Goal: Transaction & Acquisition: Purchase product/service

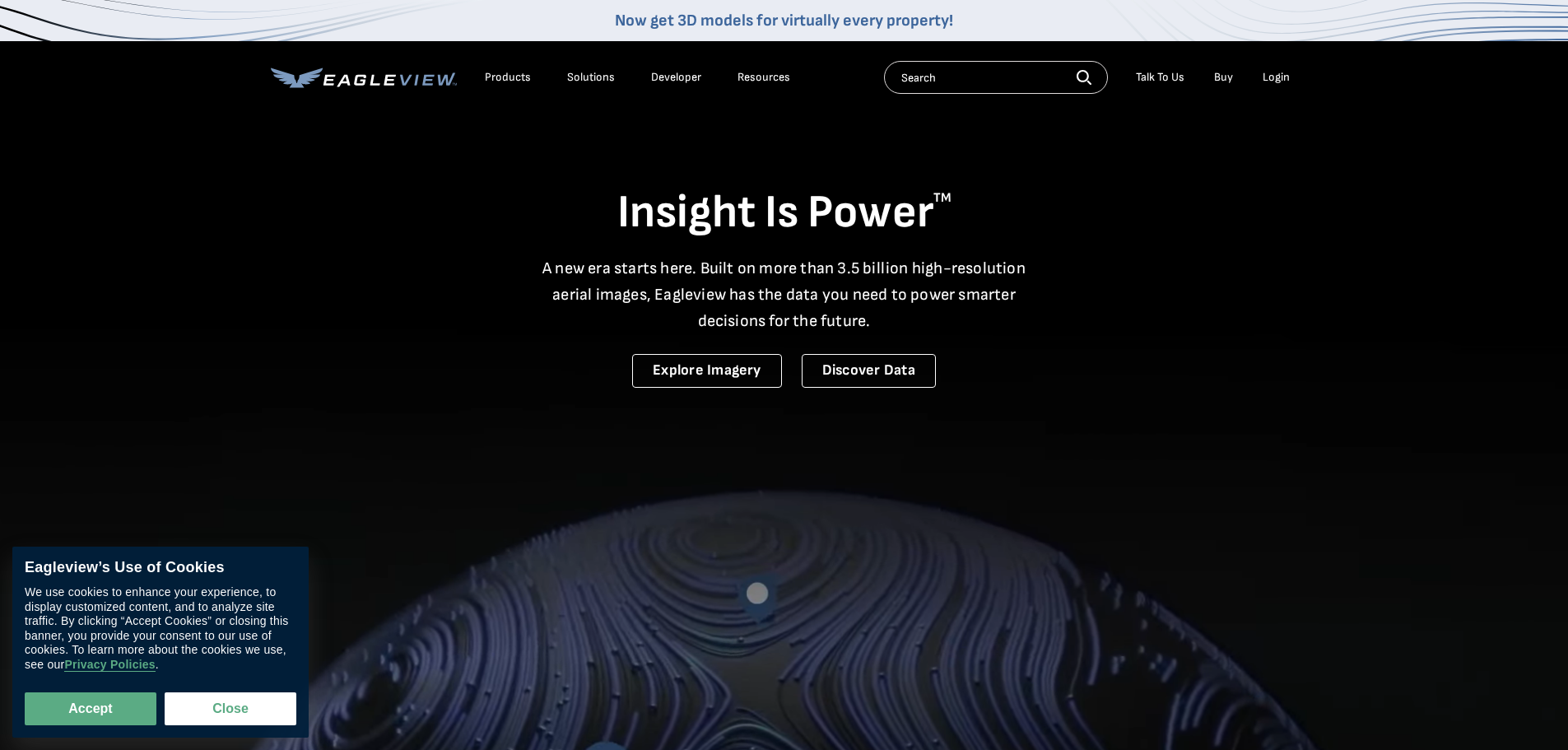
click at [1268, 74] on div "Login" at bounding box center [1276, 78] width 27 height 15
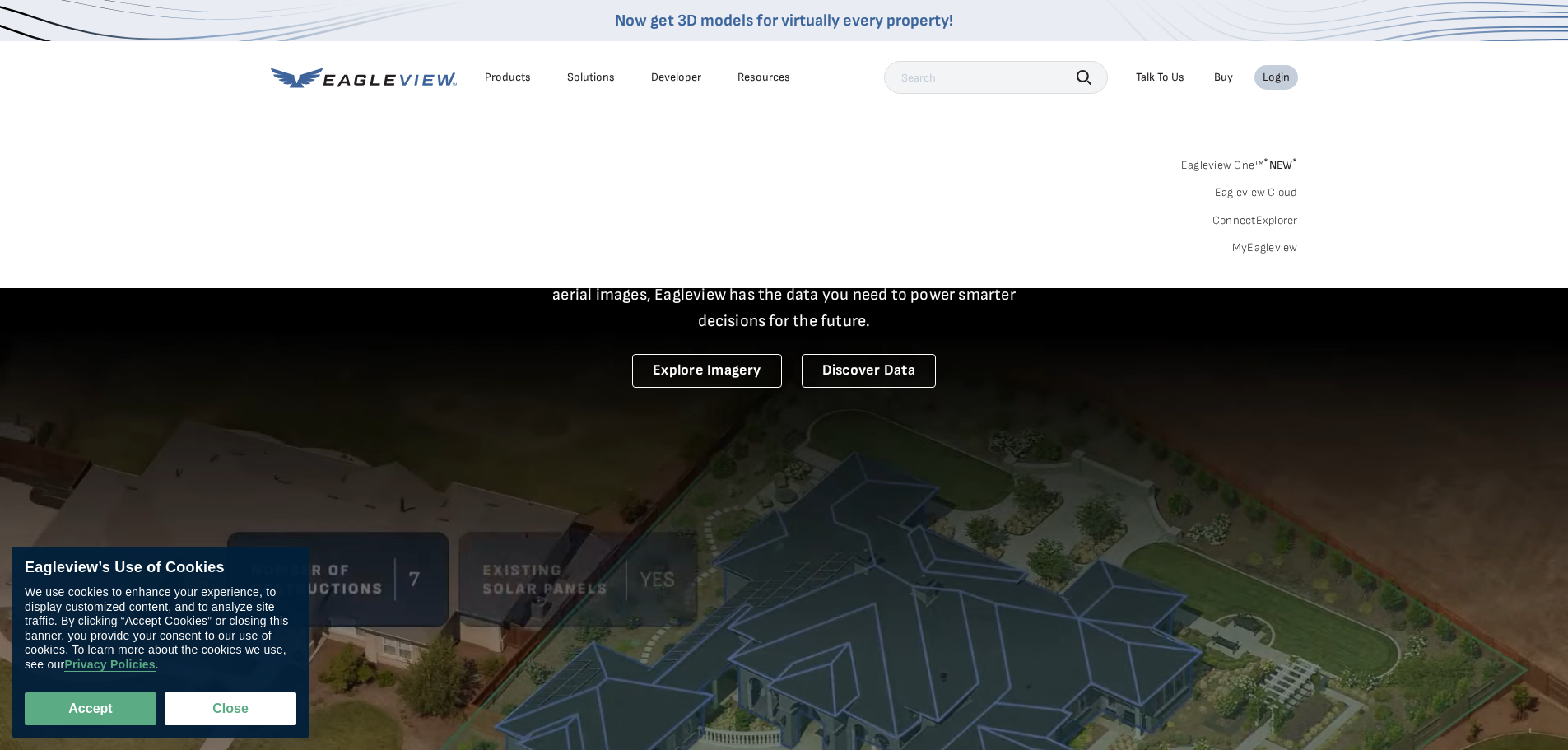
click at [1291, 82] on li "Login" at bounding box center [1276, 77] width 44 height 24
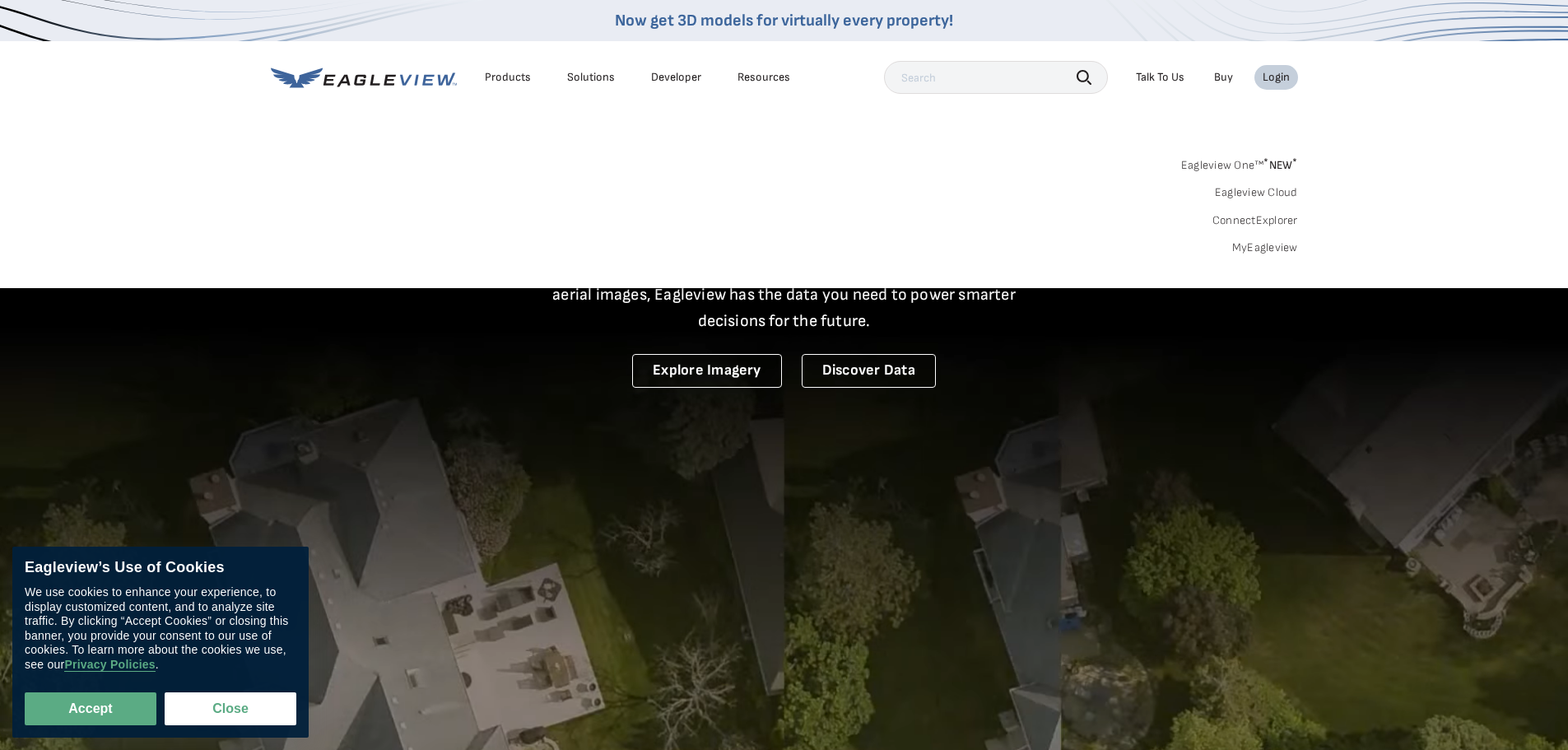
click at [1285, 81] on div "Login" at bounding box center [1276, 78] width 27 height 15
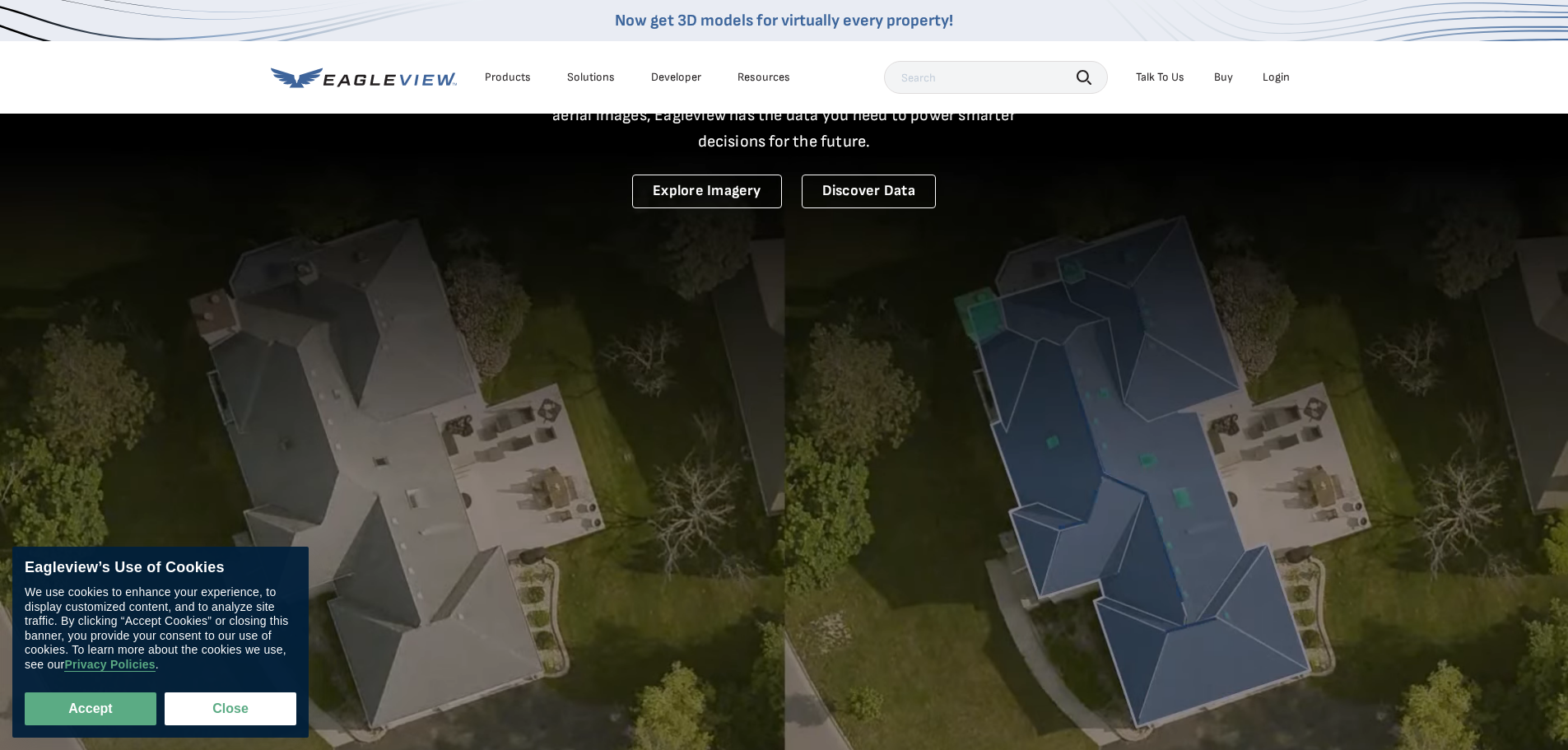
scroll to position [494, 0]
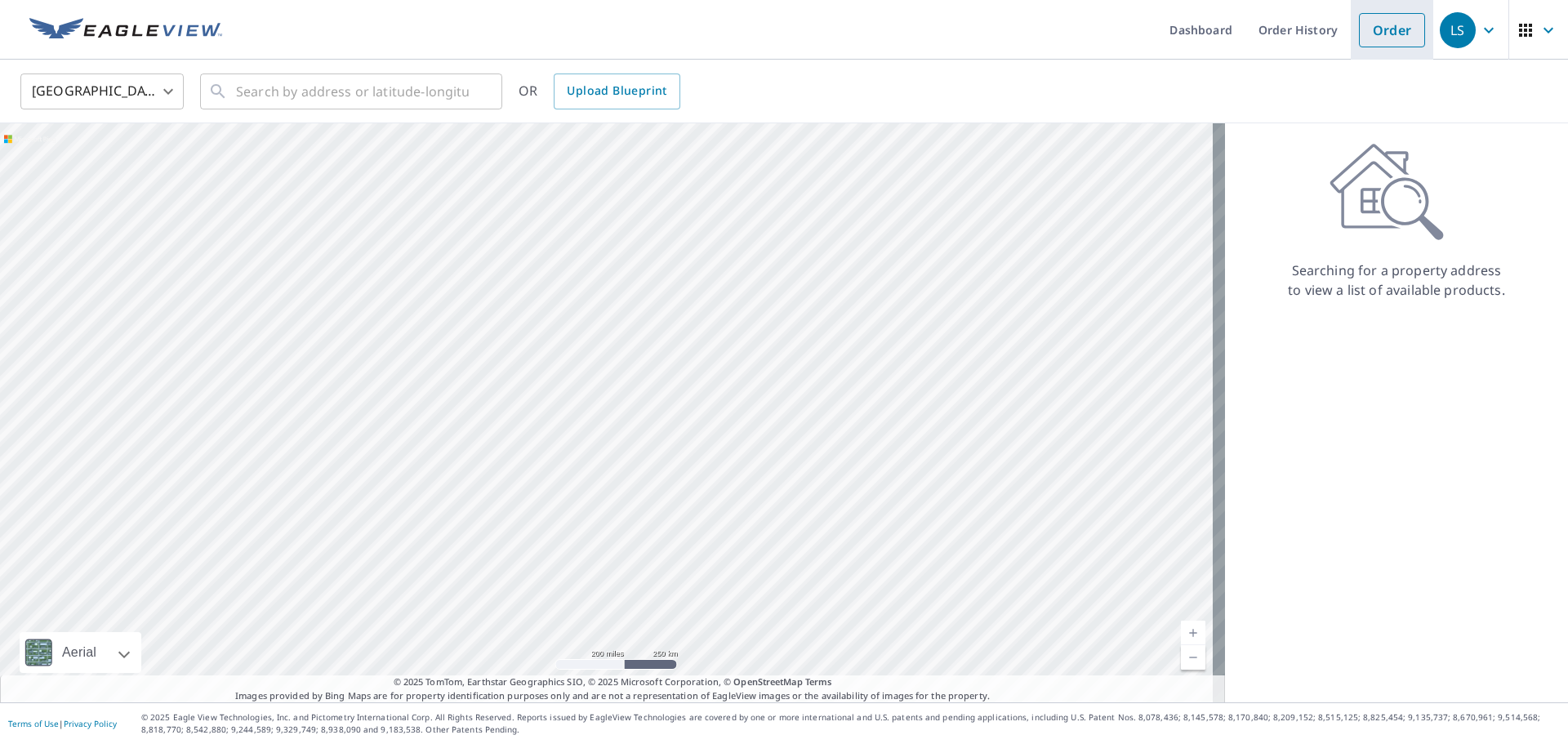
click at [1384, 36] on link "Order" at bounding box center [1392, 30] width 66 height 34
click at [1363, 29] on link "Order" at bounding box center [1392, 30] width 66 height 34
click at [358, 98] on input "text" at bounding box center [352, 91] width 233 height 46
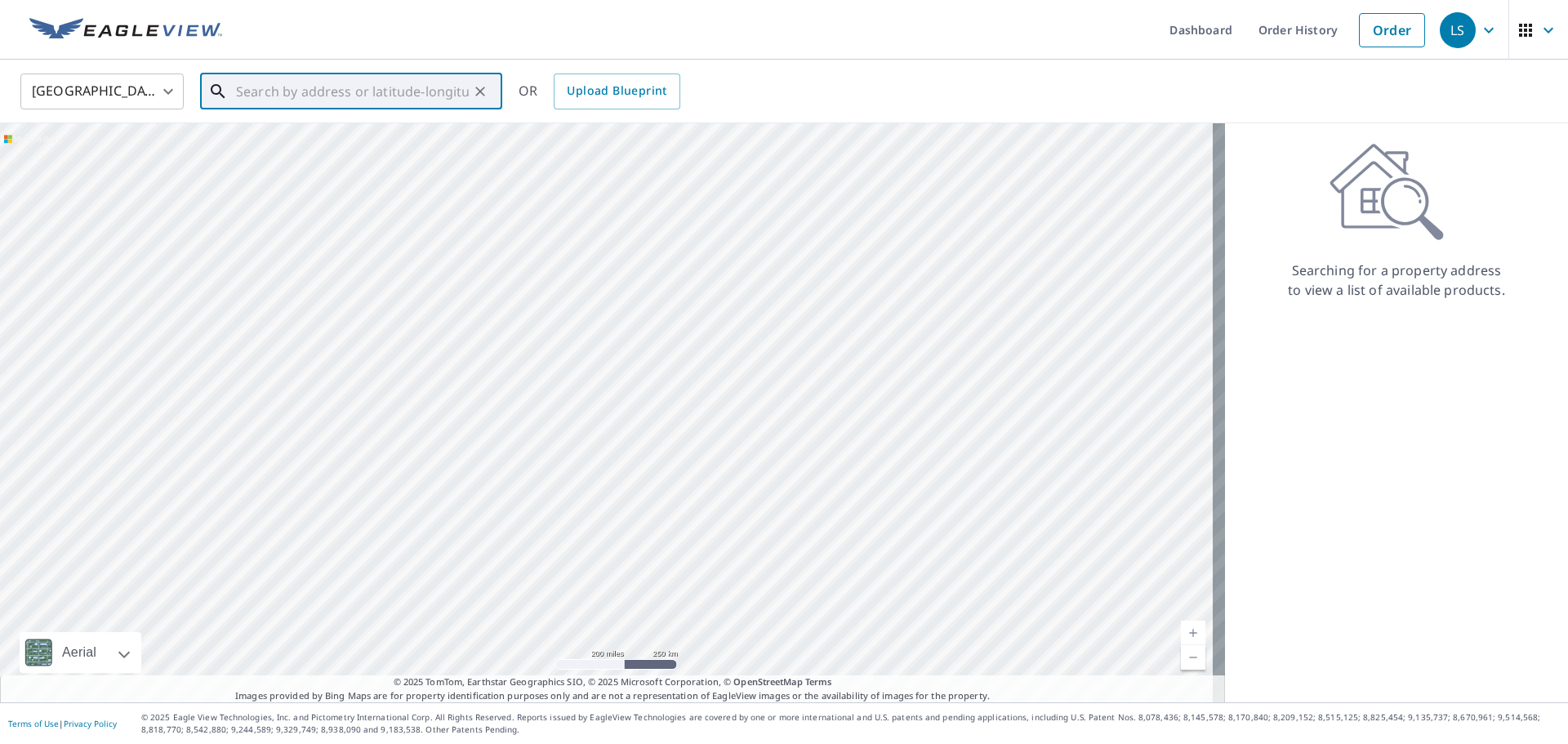
paste input "[STREET_ADDRESS]"
click at [346, 129] on span "[STREET_ADDRESS]" at bounding box center [361, 138] width 256 height 20
type input "[STREET_ADDRESS]"
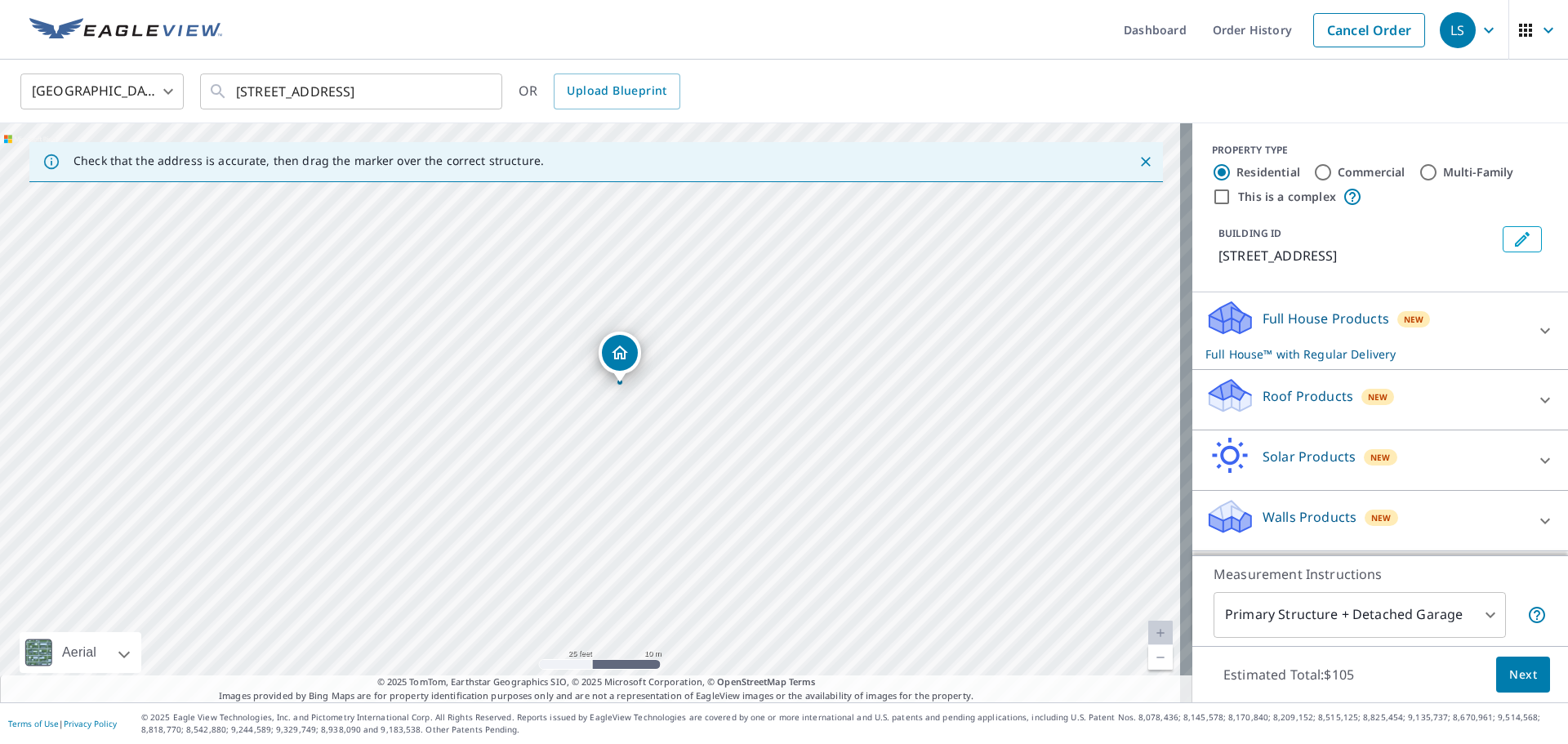
drag, startPoint x: 524, startPoint y: 453, endPoint x: 557, endPoint y: 424, distance: 43.9
click at [554, 424] on div "[STREET_ADDRESS]" at bounding box center [596, 413] width 1192 height 580
click at [1309, 390] on p "Roof Products" at bounding box center [1308, 396] width 91 height 20
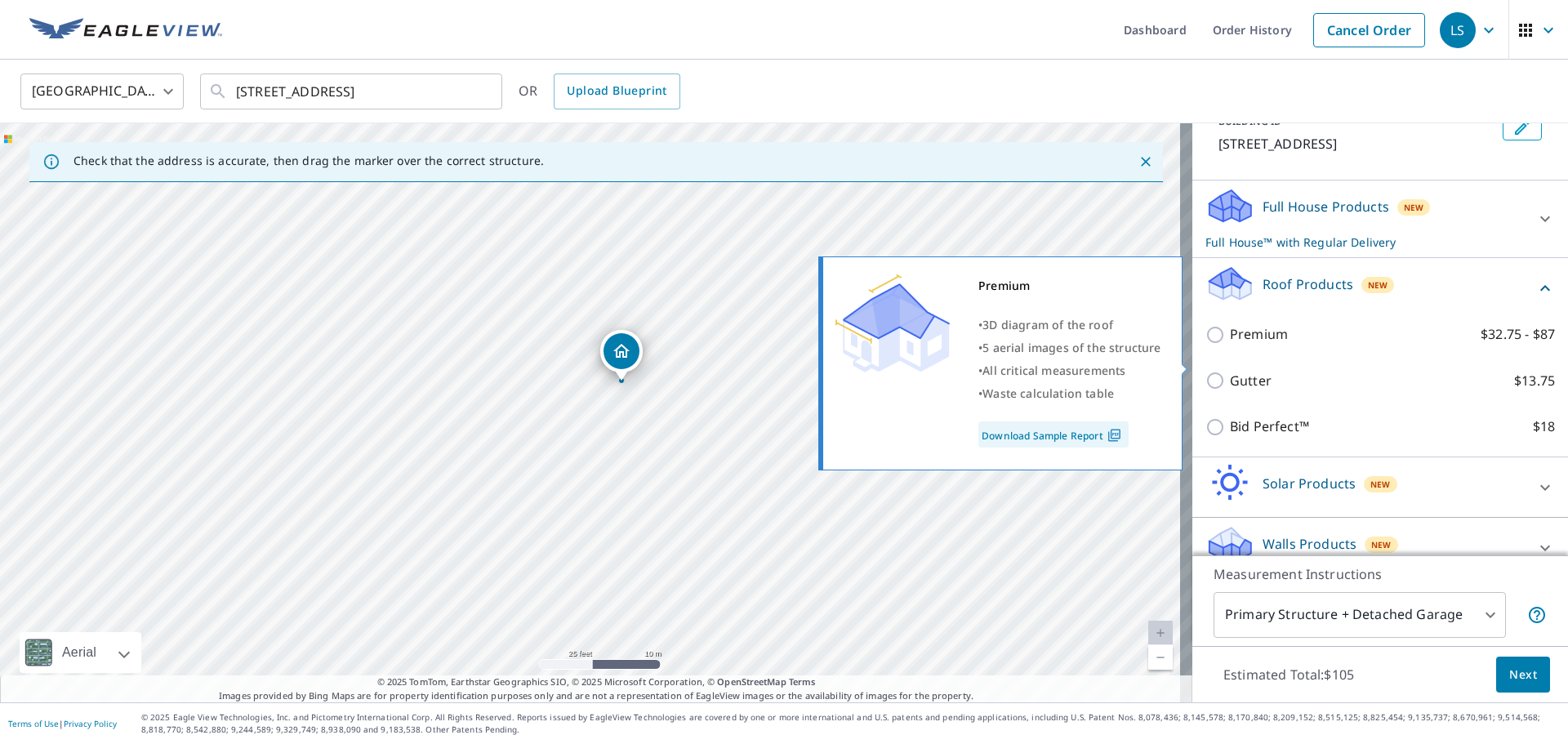
scroll to position [135, 0]
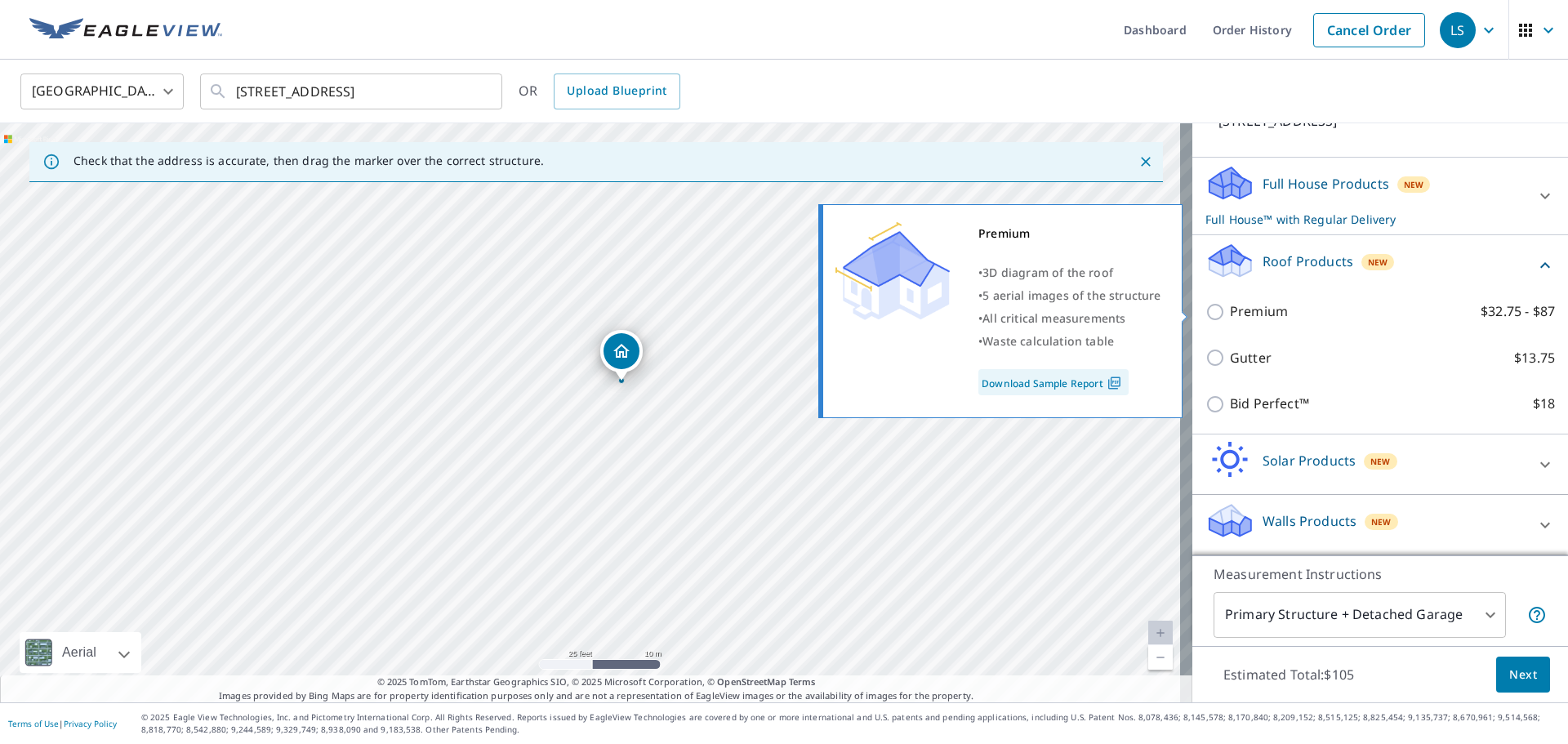
click at [1206, 315] on input "Premium $32.75 - $87" at bounding box center [1217, 311] width 24 height 20
checkbox input "true"
checkbox input "false"
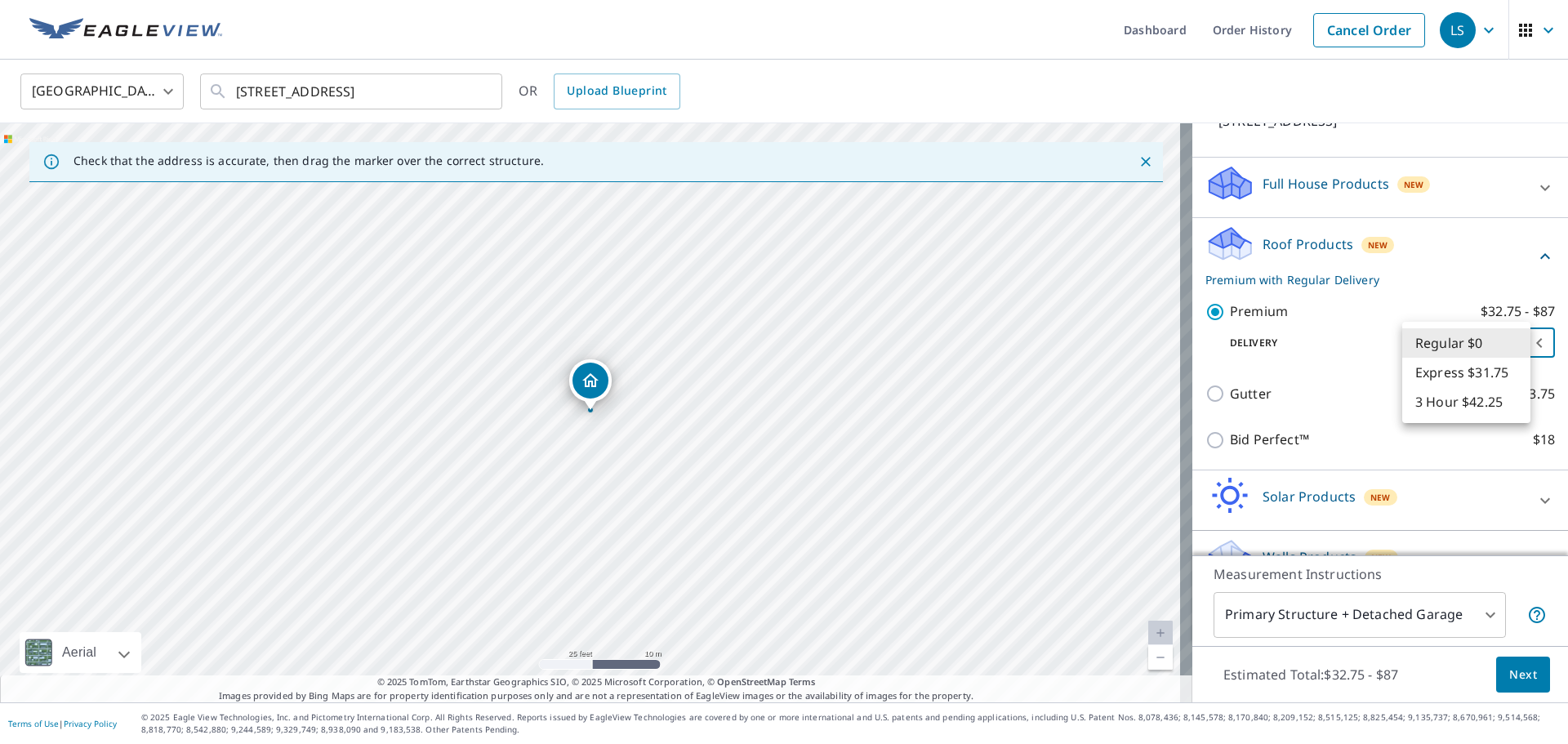
click at [1487, 344] on body "LS LS Dashboard Order History Cancel Order LS [GEOGRAPHIC_DATA] [GEOGRAPHIC_DAT…" at bounding box center [784, 372] width 1568 height 744
click at [1487, 344] on li "Regular $0" at bounding box center [1466, 344] width 128 height 30
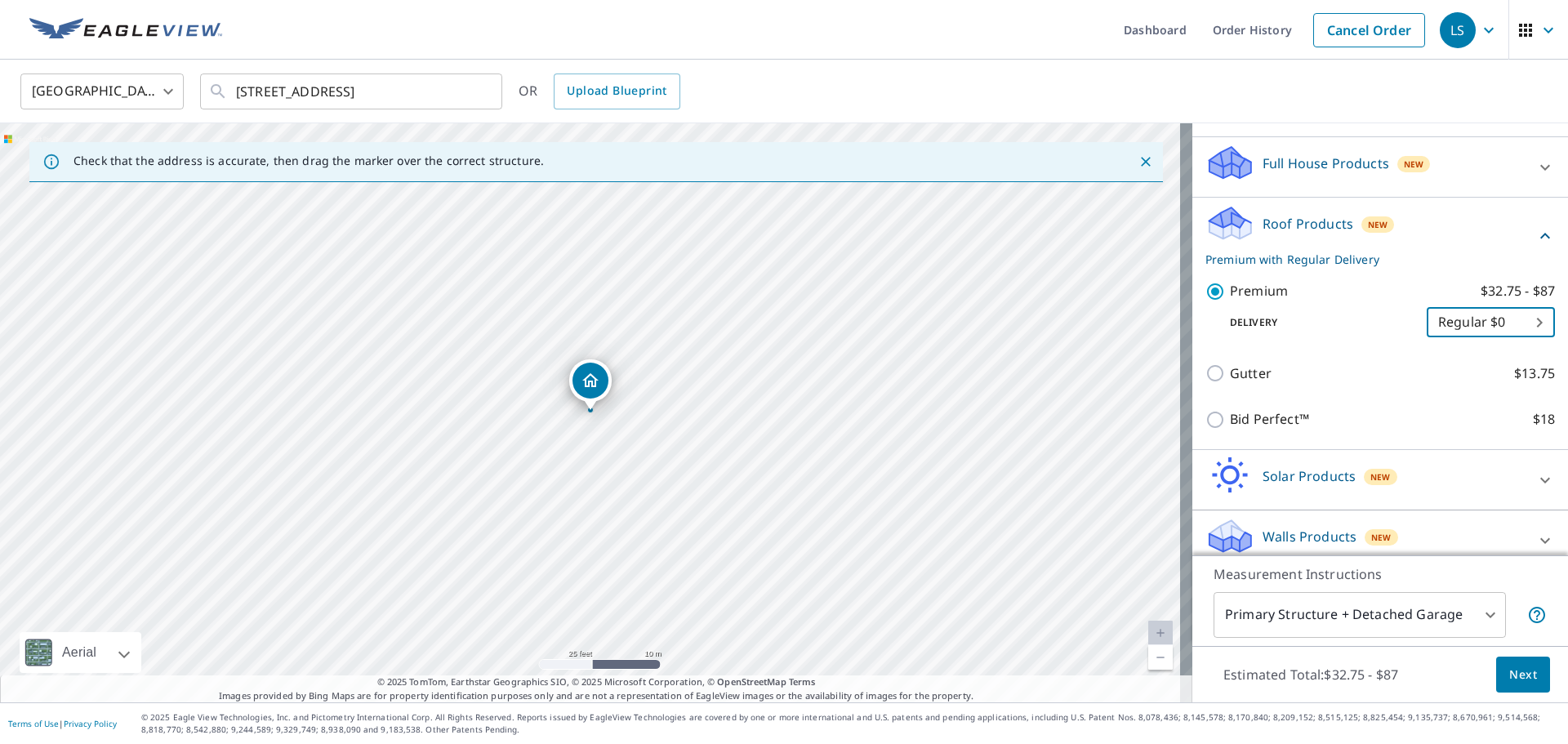
scroll to position [171, 0]
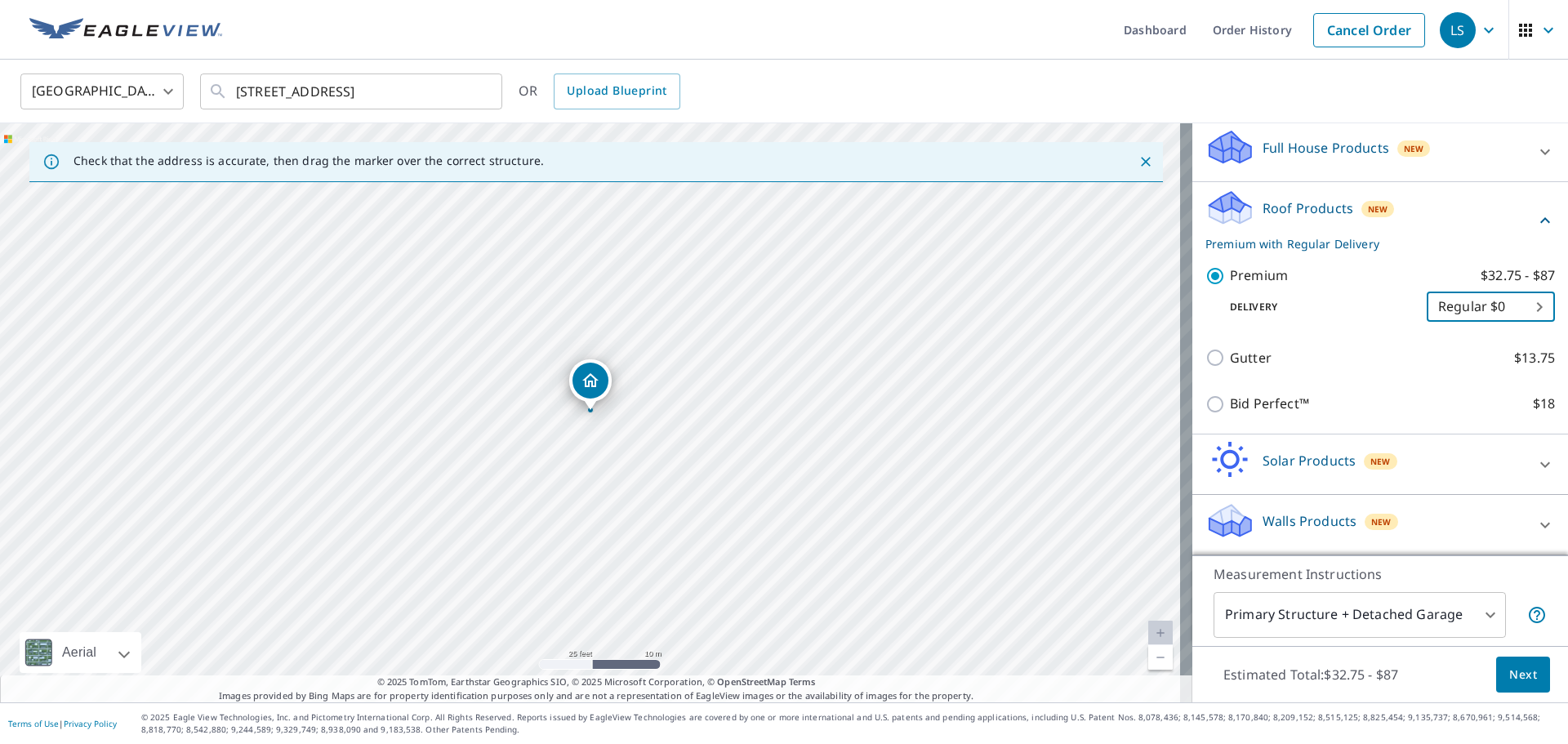
click at [1441, 627] on body "LS LS Dashboard Order History Cancel Order LS [GEOGRAPHIC_DATA] [GEOGRAPHIC_DAT…" at bounding box center [784, 372] width 1568 height 744
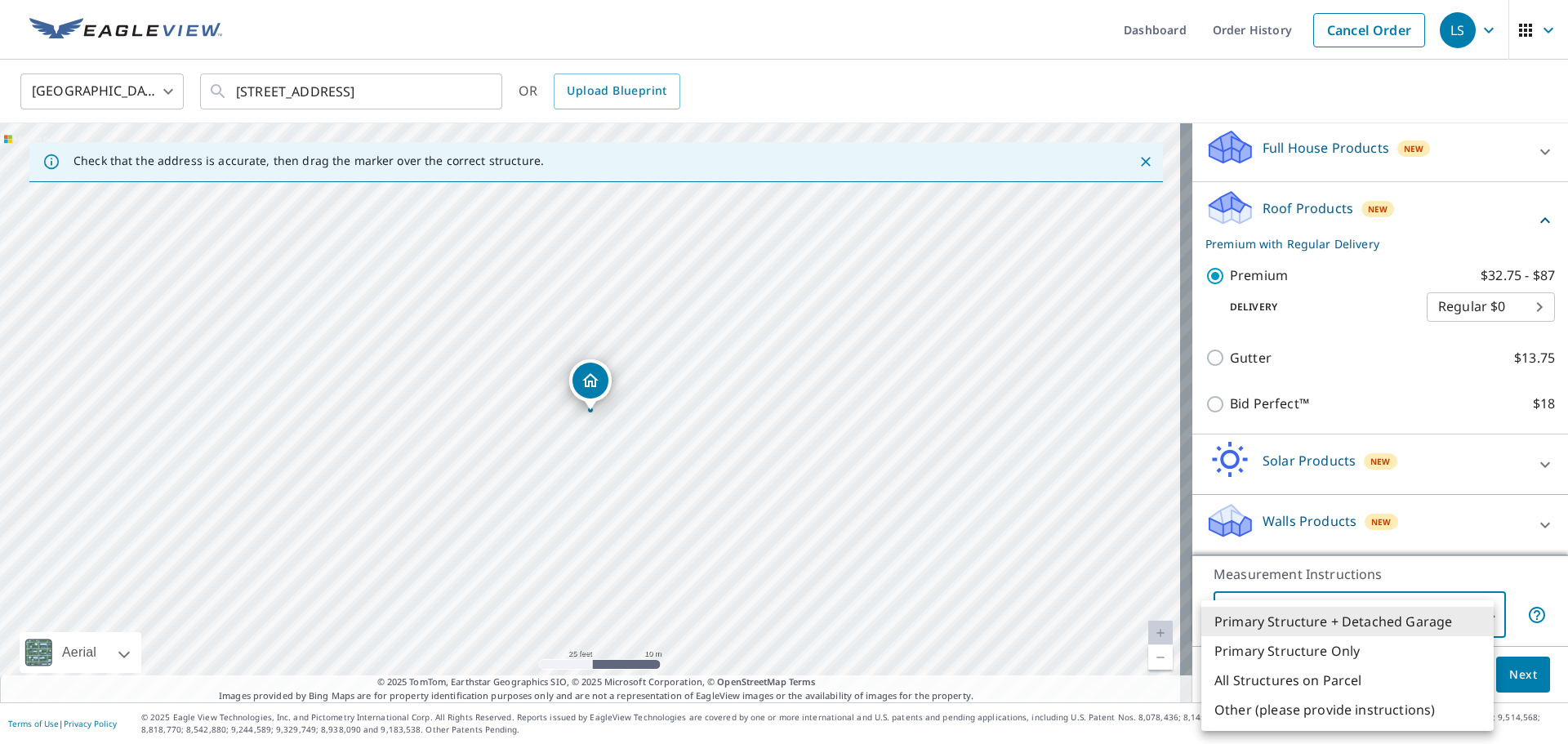
click at [1341, 623] on li "Primary Structure + Detached Garage" at bounding box center [1347, 621] width 292 height 30
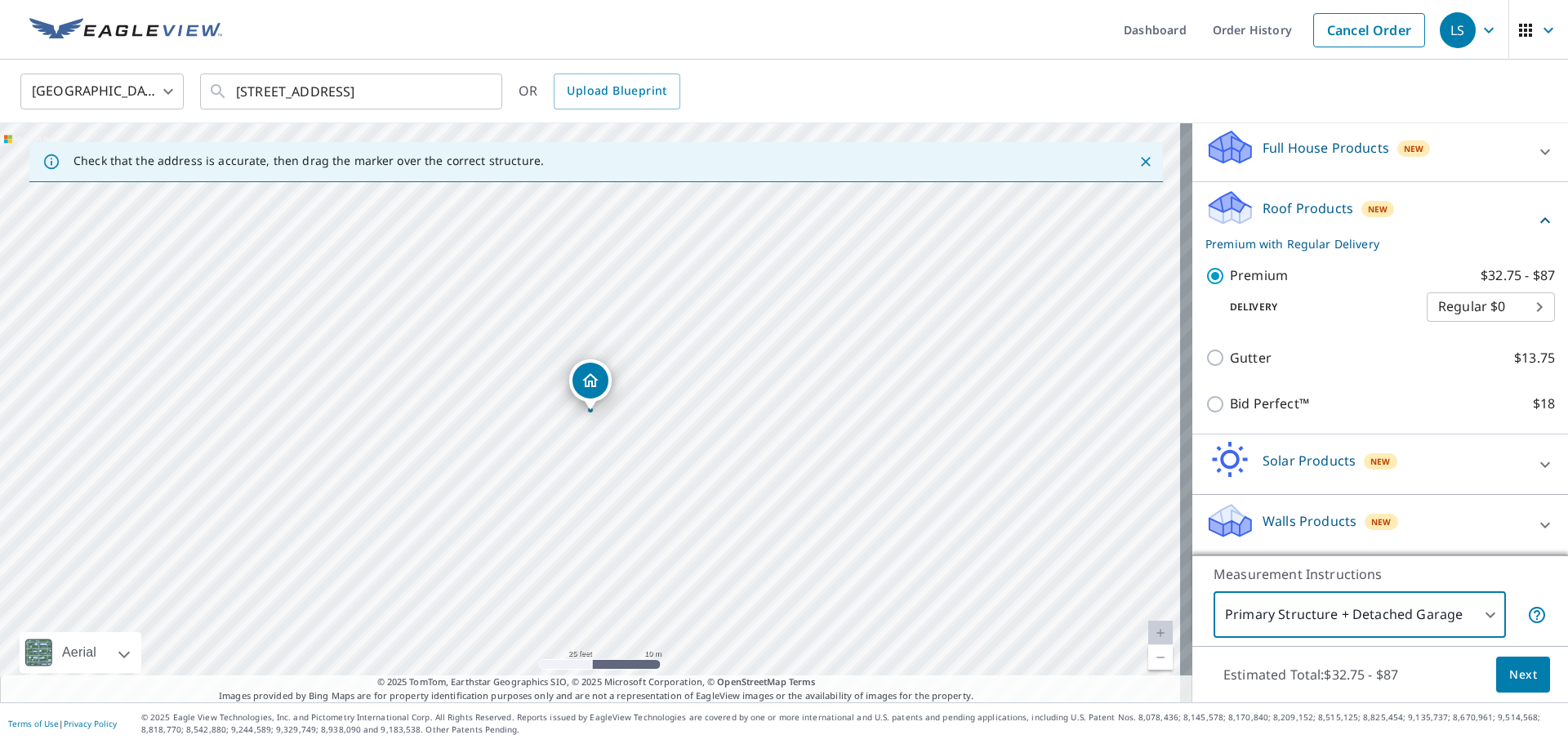
click at [1336, 610] on body "LS LS Dashboard Order History Cancel Order LS [GEOGRAPHIC_DATA] [GEOGRAPHIC_DAT…" at bounding box center [784, 372] width 1568 height 744
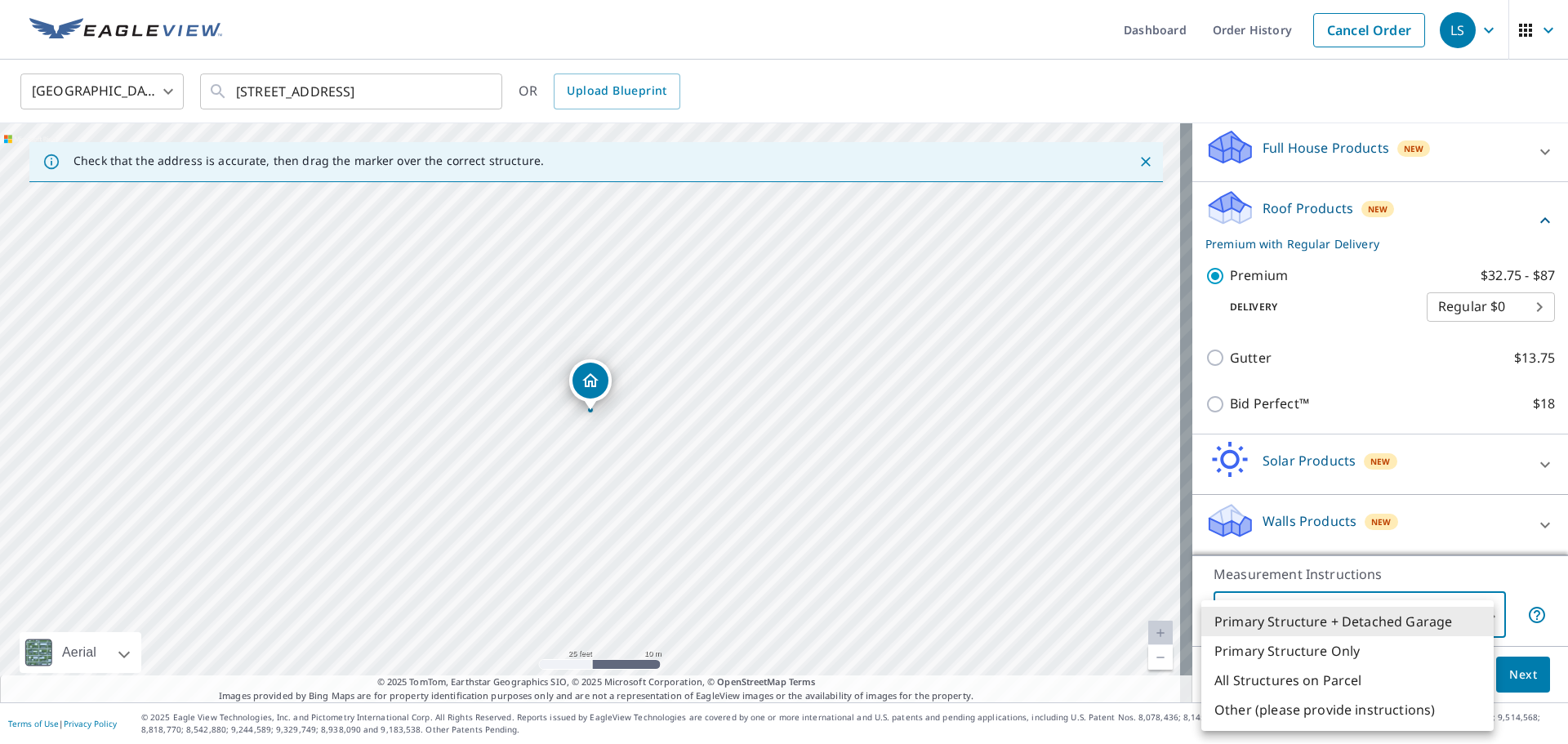
click at [1339, 595] on div at bounding box center [784, 372] width 1568 height 744
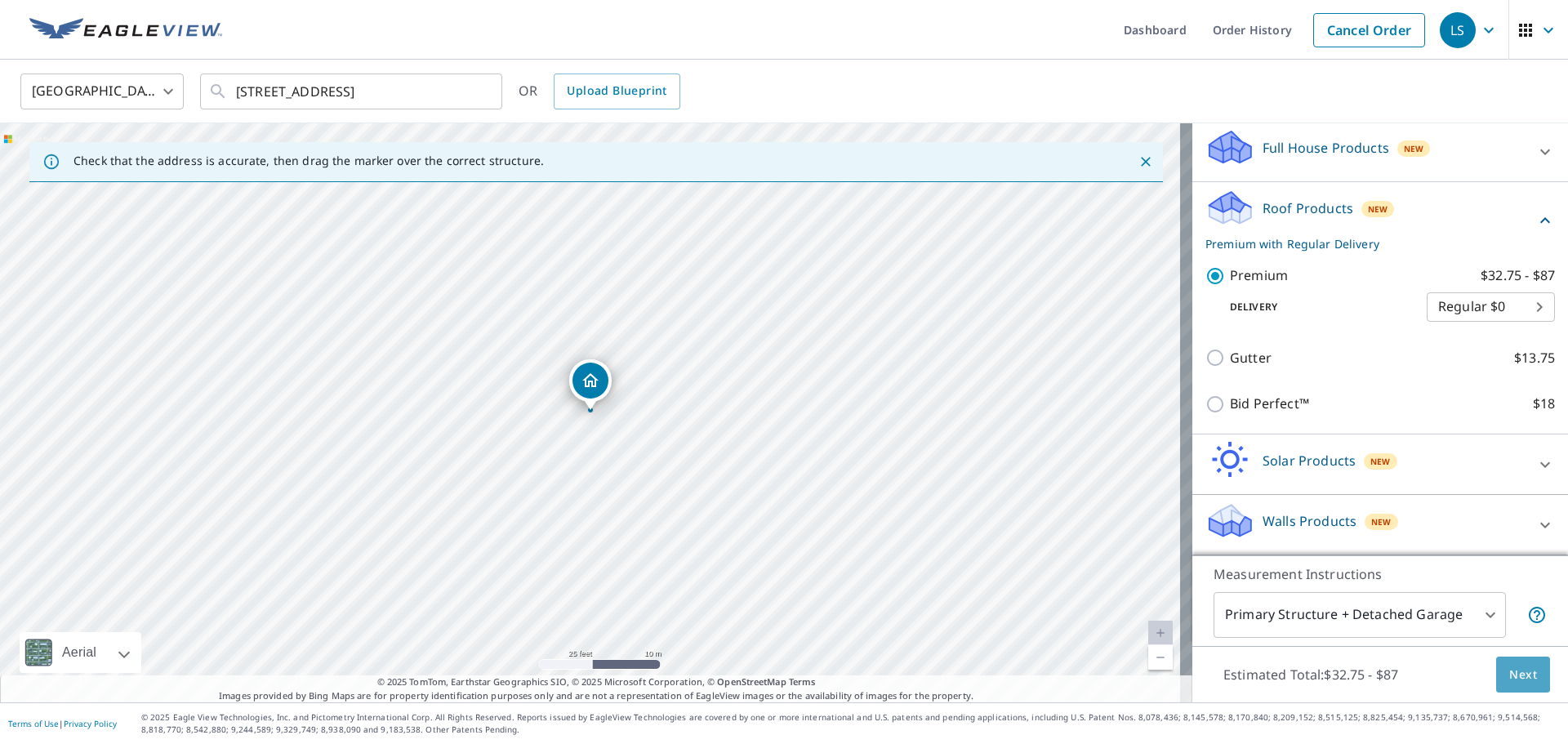
click at [1509, 673] on span "Next" at bounding box center [1523, 675] width 28 height 20
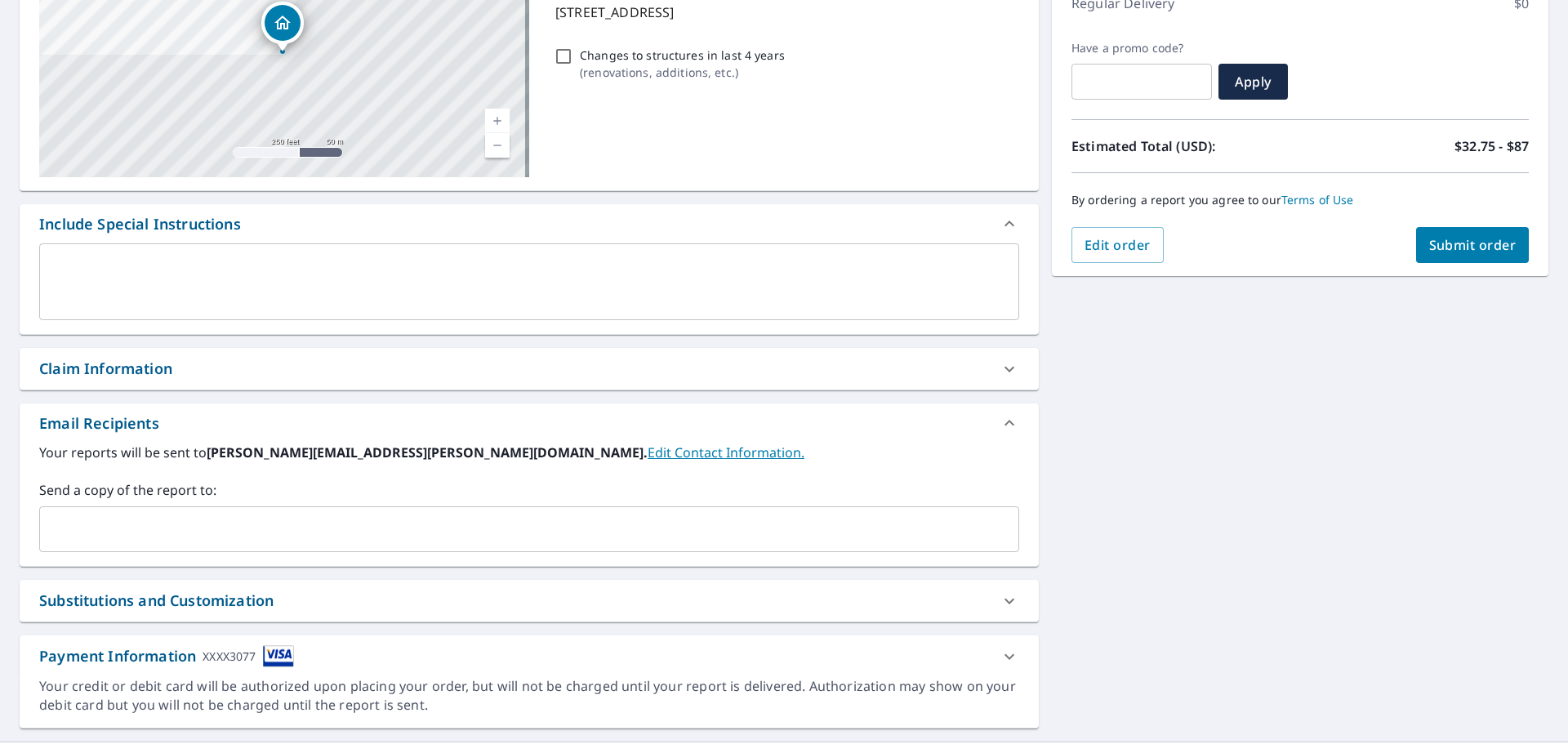
scroll to position [284, 0]
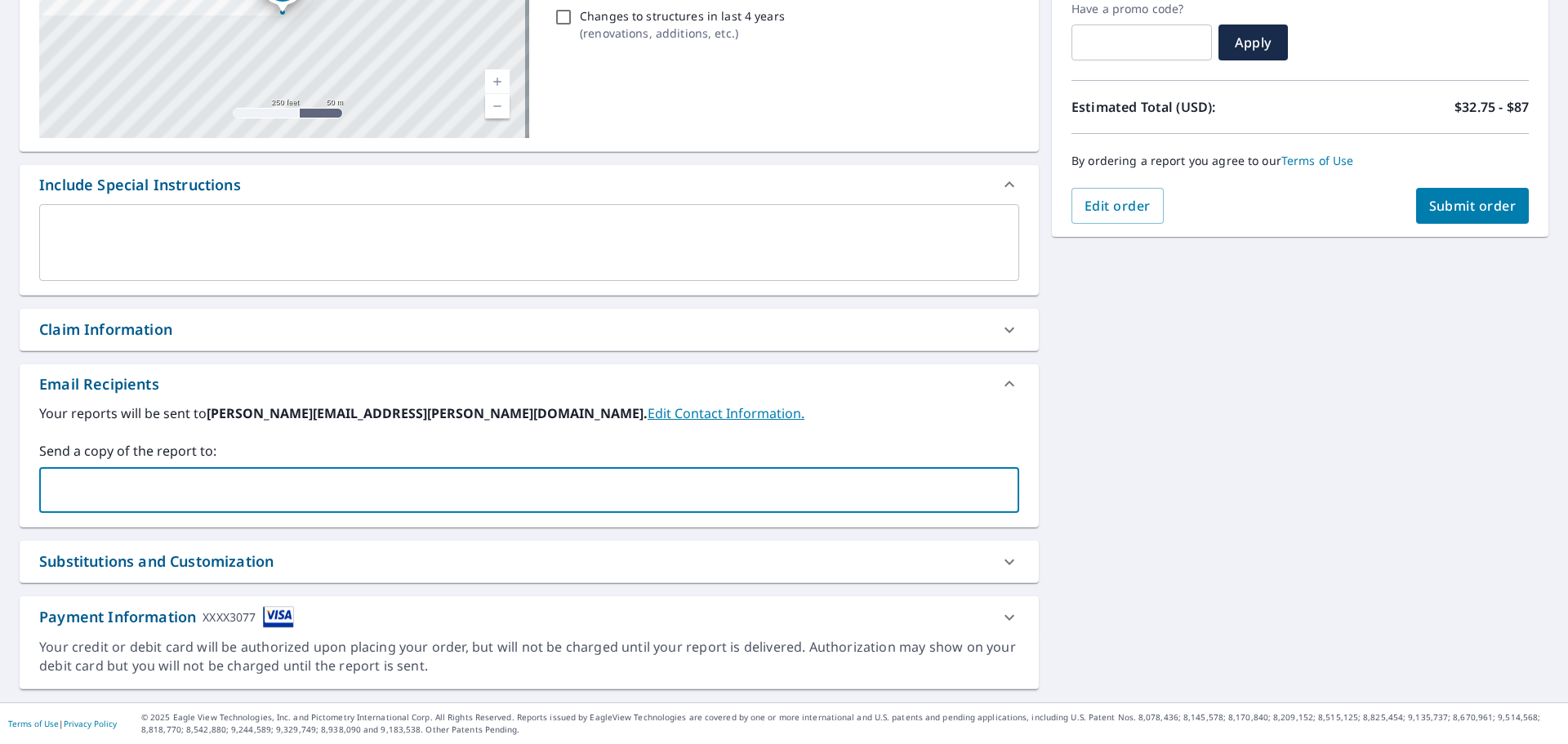
click at [334, 489] on input "text" at bounding box center [516, 489] width 940 height 31
type input "l"
click at [416, 488] on input "[EMAIL_ADDRESS][DOMAIN_NAME]" at bounding box center [516, 489] width 940 height 31
type input "[EMAIL_ADDRESS][DOMAIN_NAME]"
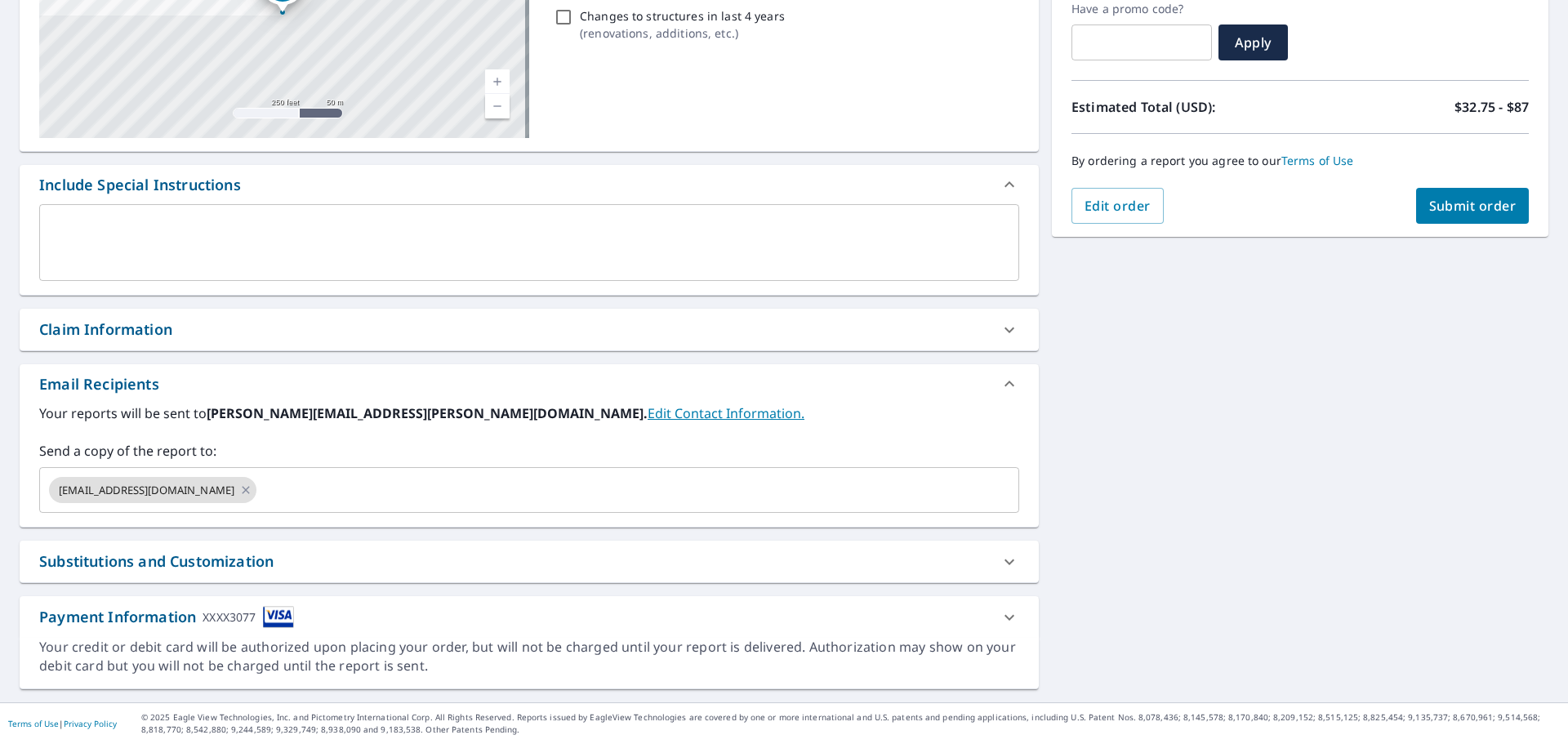
click at [1401, 206] on div "Edit order Submit order" at bounding box center [1300, 205] width 458 height 36
click at [1431, 204] on span "Submit order" at bounding box center [1472, 205] width 87 height 18
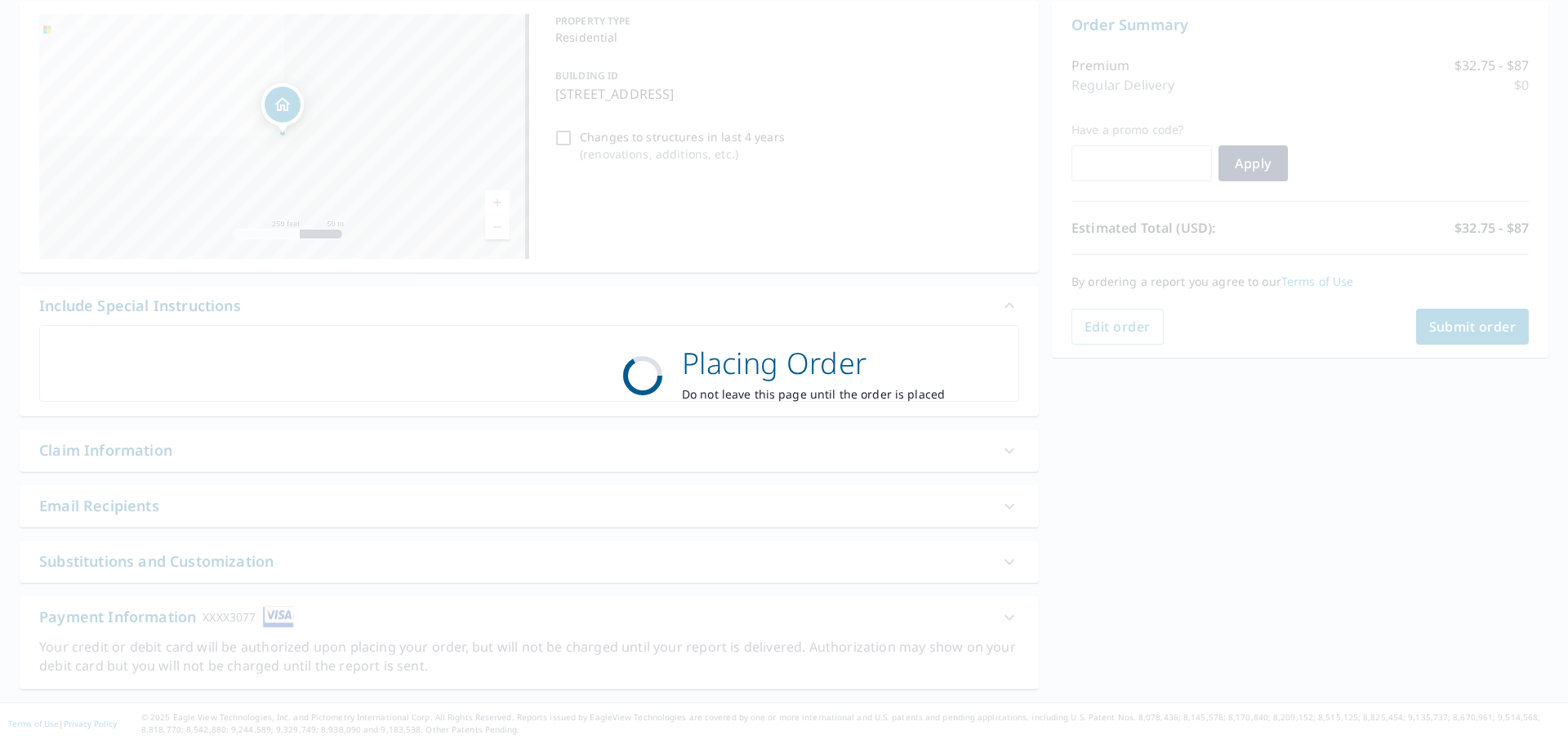
scroll to position [163, 0]
